Goal: Task Accomplishment & Management: Manage account settings

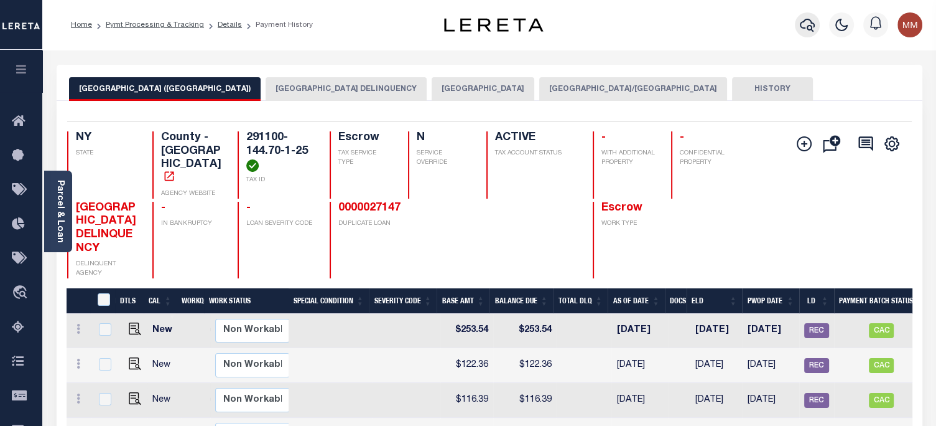
click at [805, 25] on icon "button" at bounding box center [807, 24] width 15 height 15
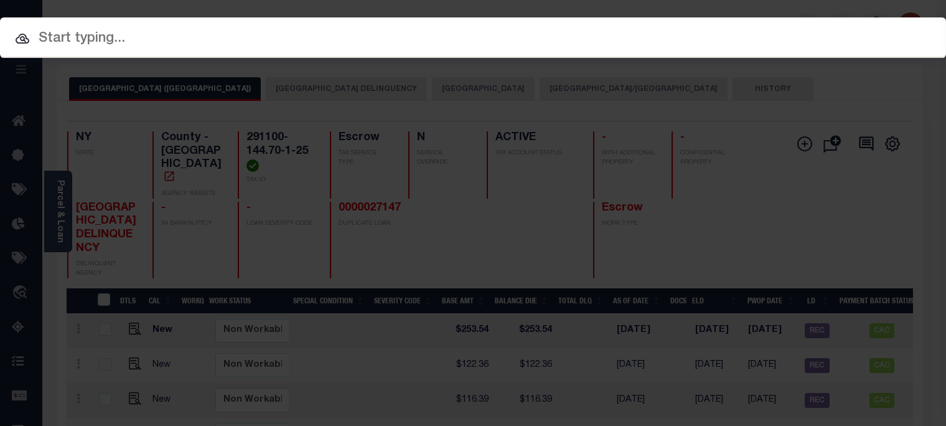
click at [492, 45] on input "text" at bounding box center [473, 39] width 946 height 22
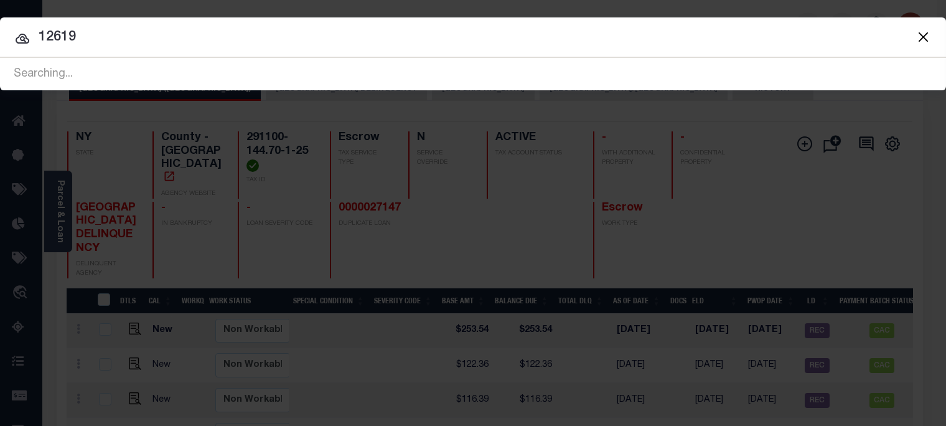
type input "12619"
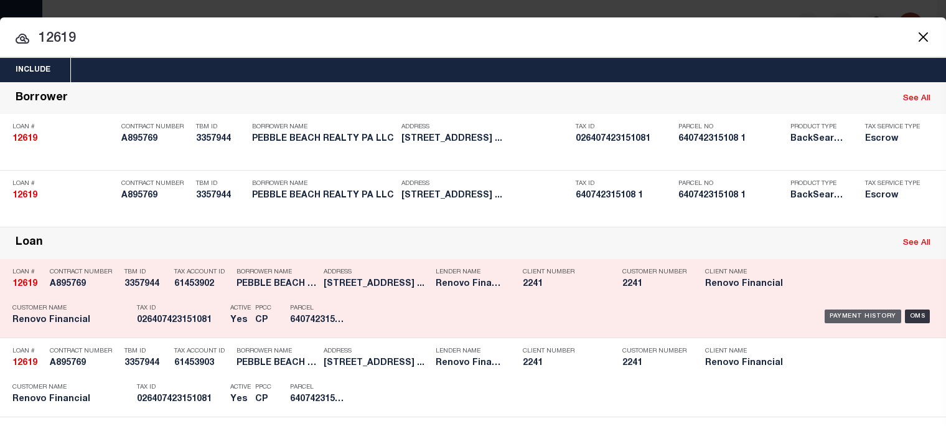
click at [849, 323] on div "Payment History" at bounding box center [862, 316] width 77 height 14
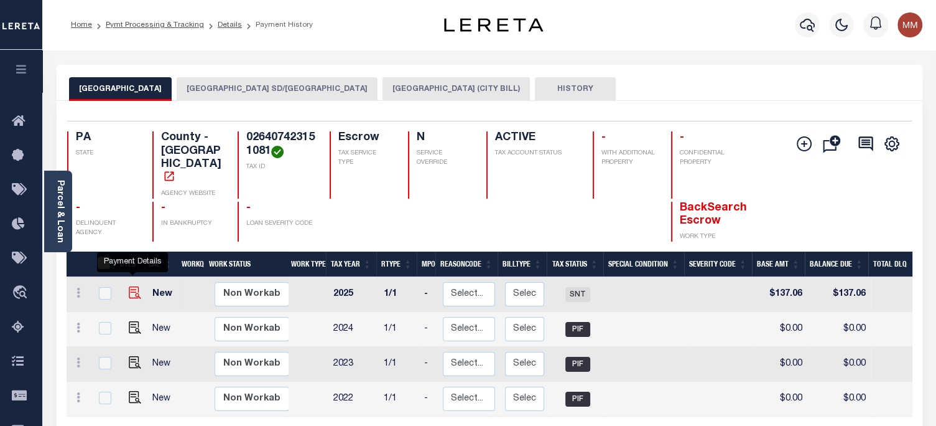
click at [130, 286] on img "" at bounding box center [135, 292] width 12 height 12
checkbox input "true"
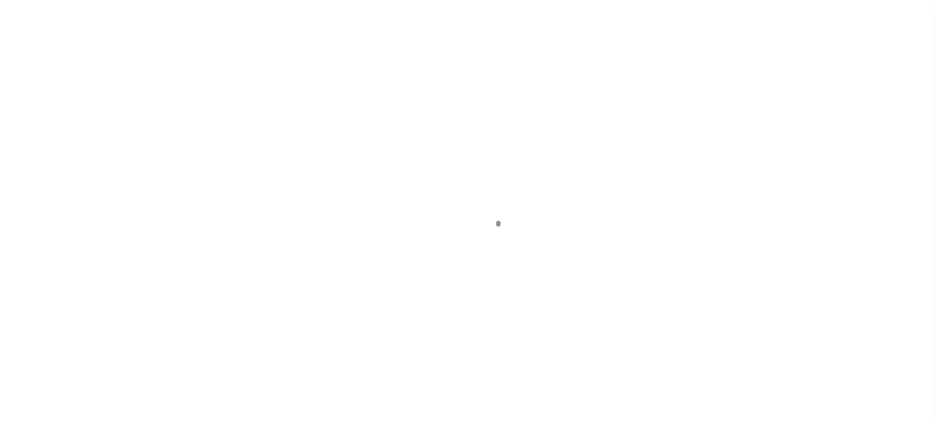
select select "SNT"
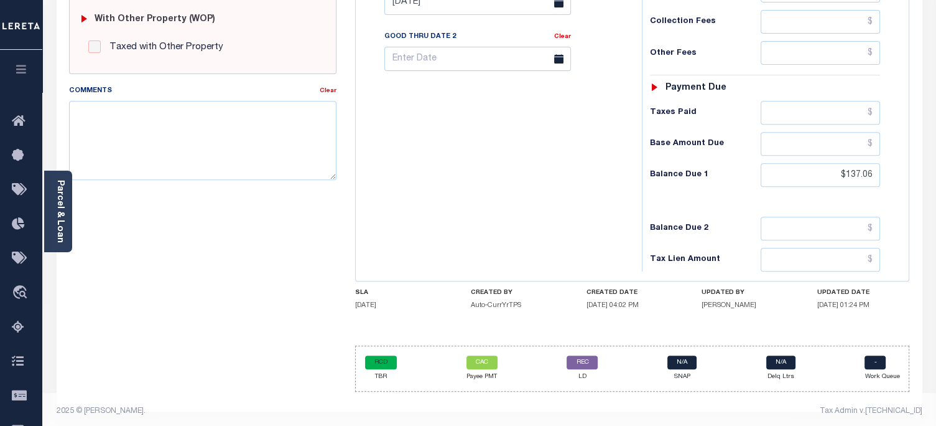
scroll to position [513, 0]
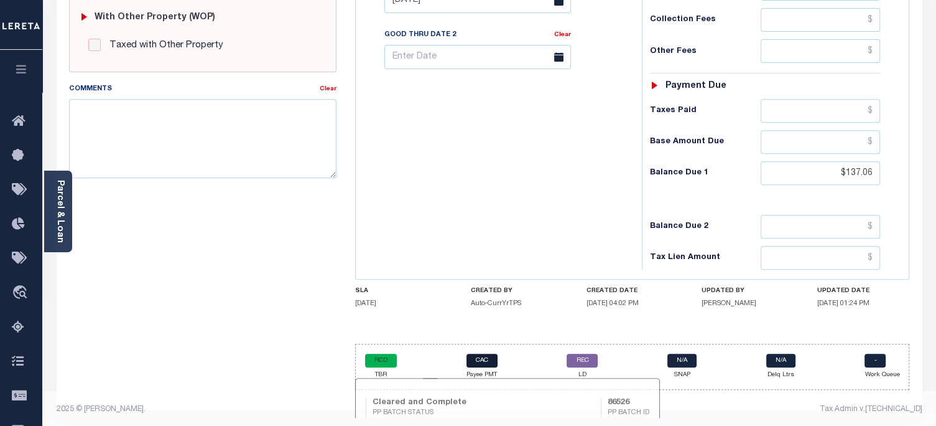
click at [477, 358] on link "CAC" at bounding box center [482, 360] width 31 height 14
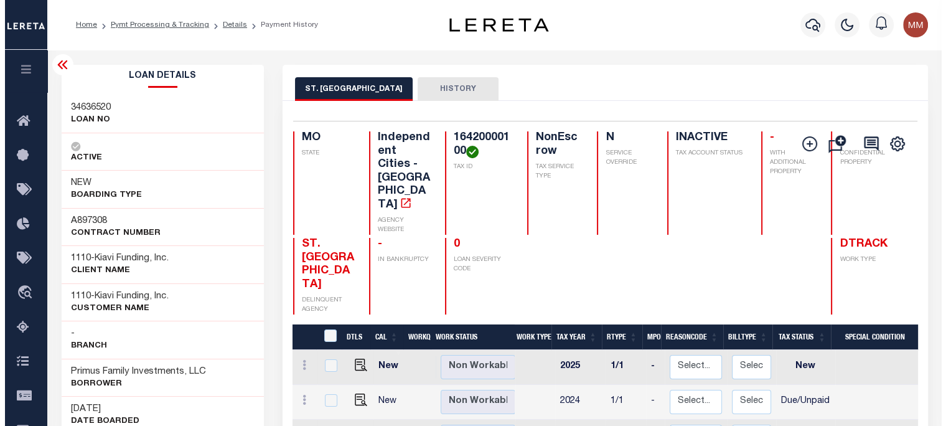
scroll to position [0, 287]
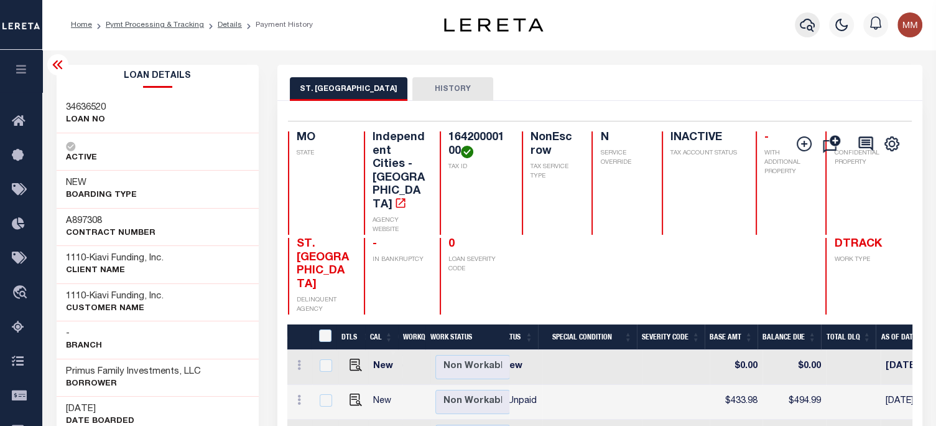
click at [805, 27] on icon "button" at bounding box center [807, 24] width 15 height 15
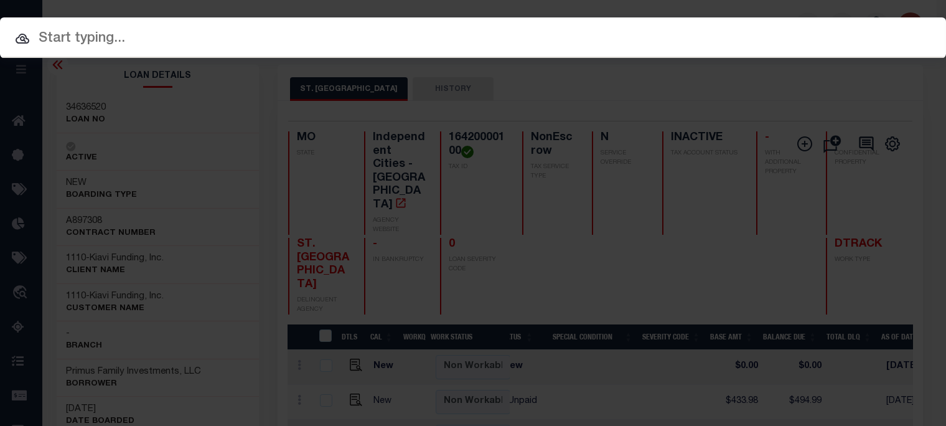
click at [151, 34] on input "text" at bounding box center [473, 39] width 946 height 22
paste input "Meadows of Fredericksburg"
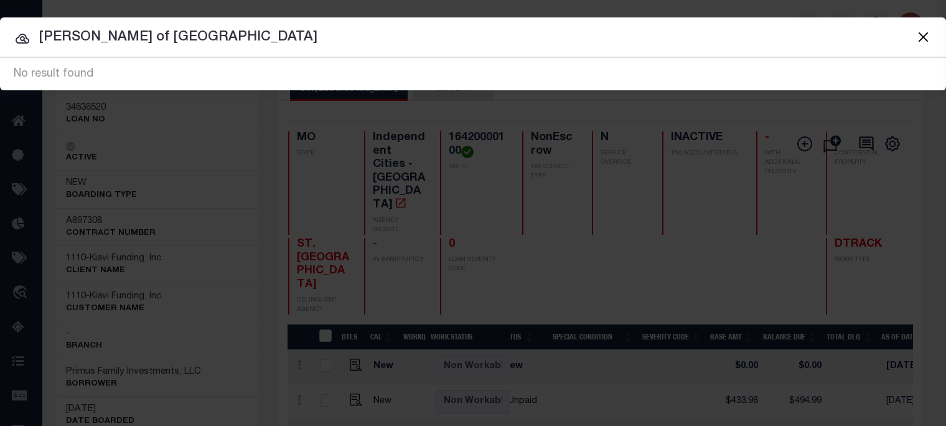
drag, startPoint x: 250, startPoint y: 30, endPoint x: 218, endPoint y: 30, distance: 31.7
click at [222, 31] on input "Meadows of Fredericksburg" at bounding box center [473, 38] width 946 height 22
type input "M"
paste input "Pine Needle Court"
type input "Pine Needle Court"
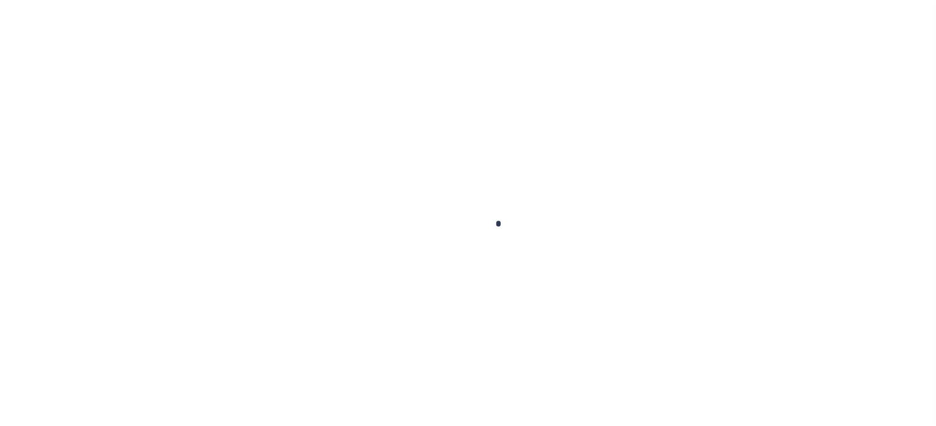
select select "CAC"
type input "[DATE]"
type input "$24,735.02"
select select "CHK"
type input "50965"
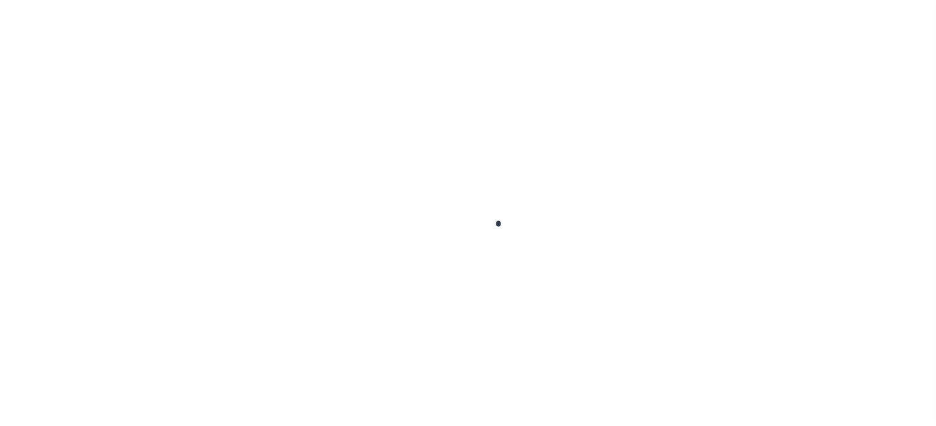
select select "[PERSON_NAME]"
type input "[DATE]"
checkbox input "true"
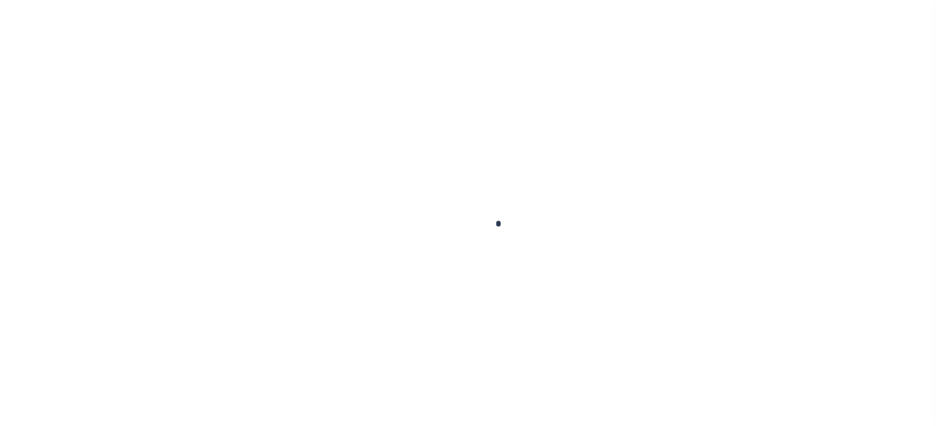
select select "FDX"
type input "[DATE]"
type input "$9.2"
type input "881372179010"
type input "1"
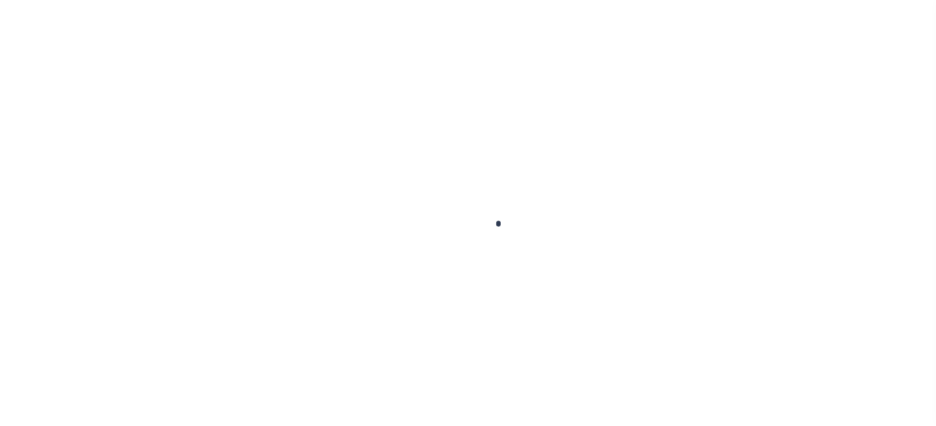
radio input "true"
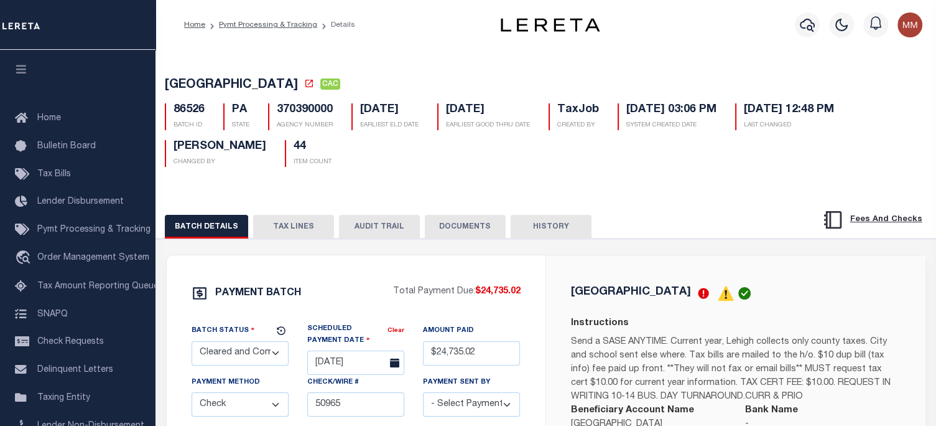
click at [299, 236] on button "TAX LINES" at bounding box center [293, 227] width 81 height 24
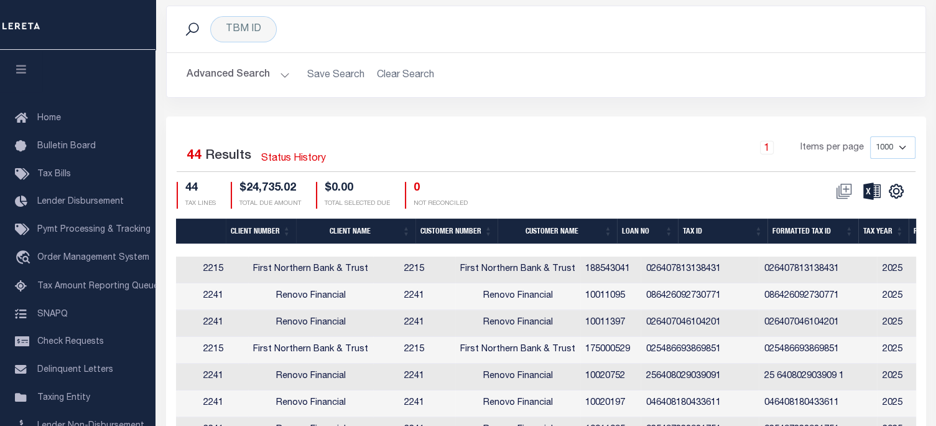
scroll to position [0, 438]
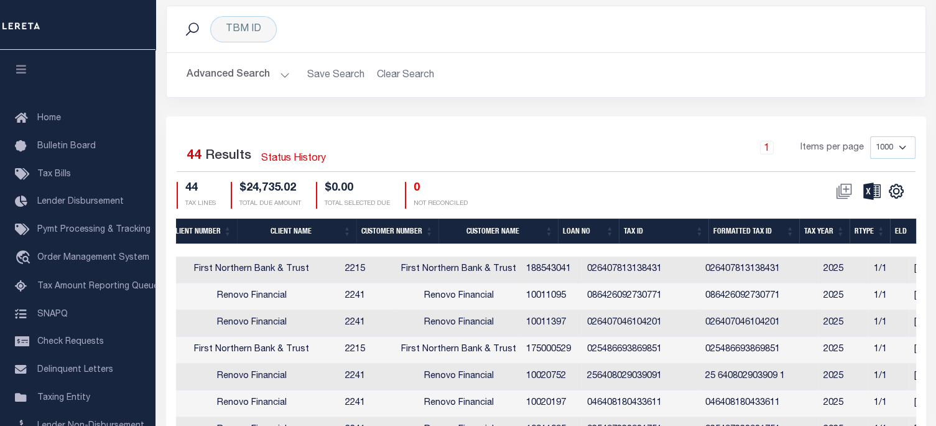
click at [580, 232] on th "Loan No" at bounding box center [588, 231] width 61 height 26
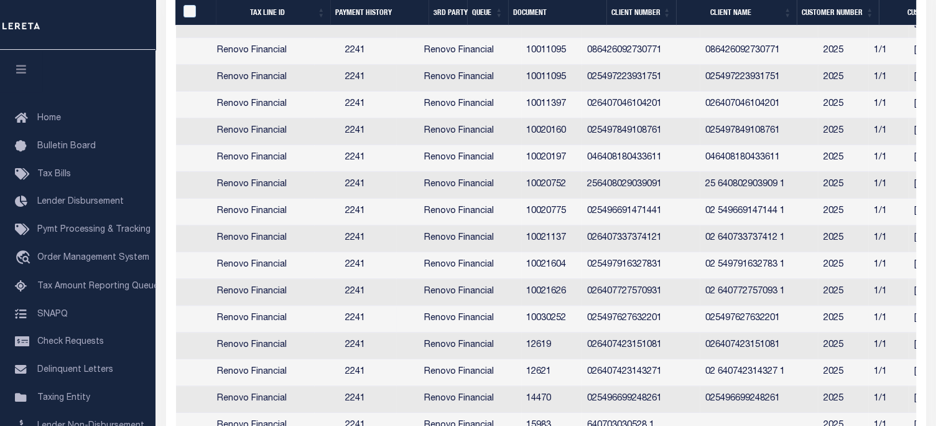
scroll to position [560, 0]
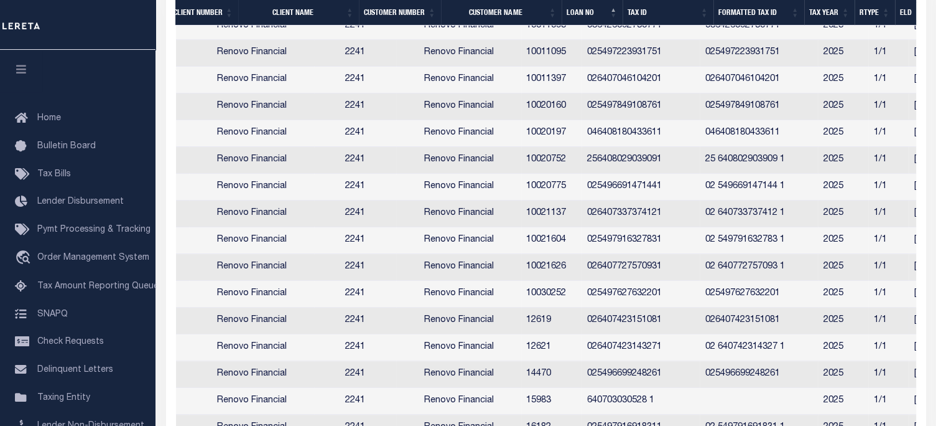
click at [520, 324] on td "Renovo Financial" at bounding box center [458, 320] width 125 height 27
checkbox input "true"
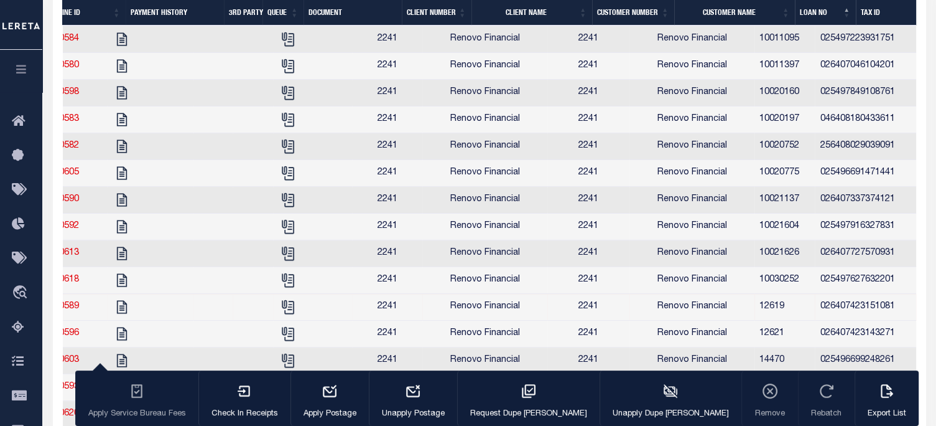
scroll to position [0, 0]
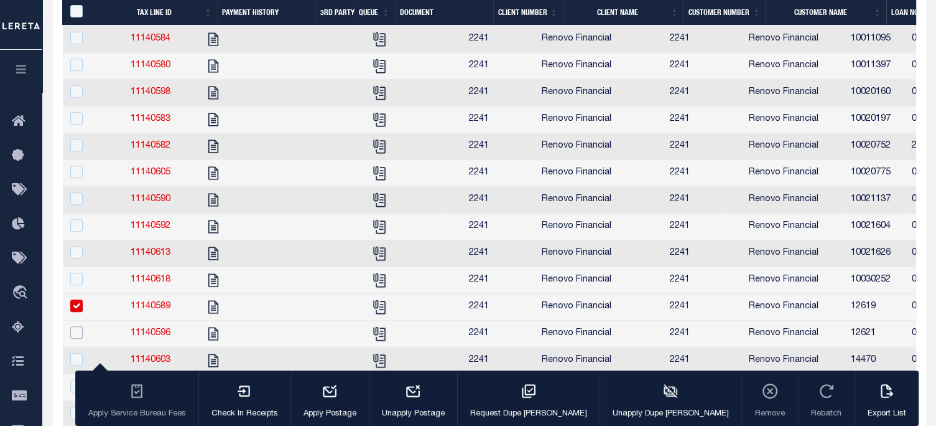
drag, startPoint x: 74, startPoint y: 342, endPoint x: 95, endPoint y: 356, distance: 25.0
click at [74, 338] on input "checkbox" at bounding box center [76, 332] width 12 height 12
checkbox input "true"
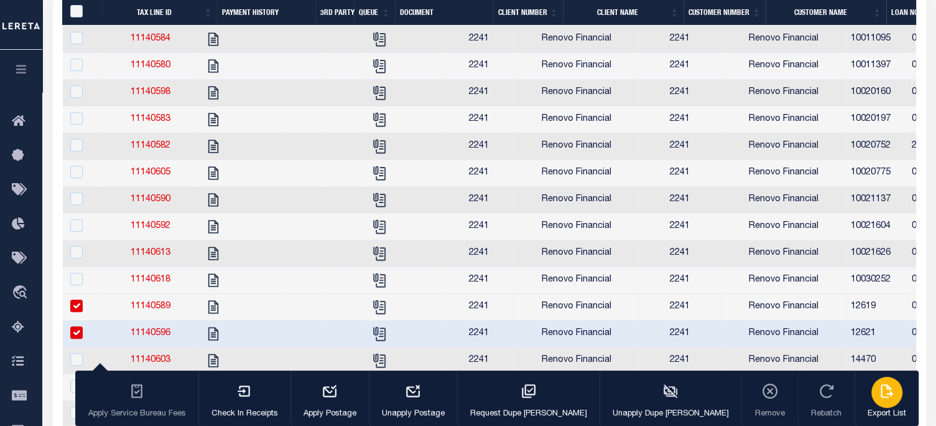
click at [872, 404] on div "button" at bounding box center [887, 391] width 31 height 31
